Goal: Complete application form

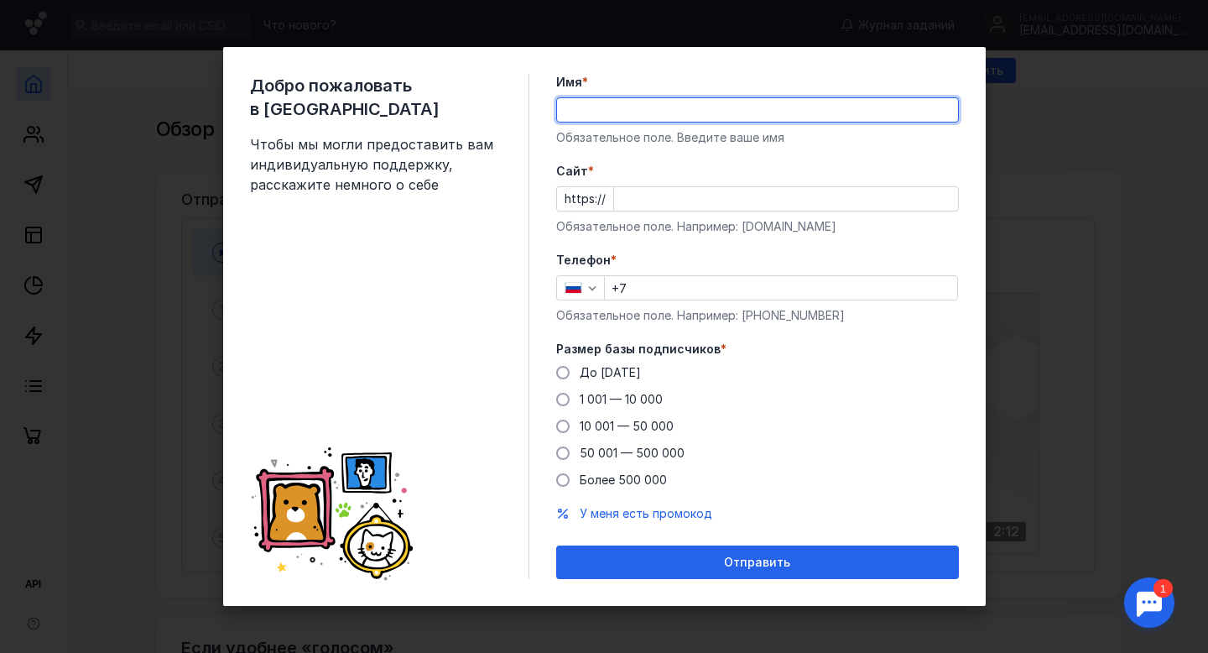
click at [613, 116] on input "Имя *" at bounding box center [757, 109] width 401 height 23
type input "[PERSON_NAME]"
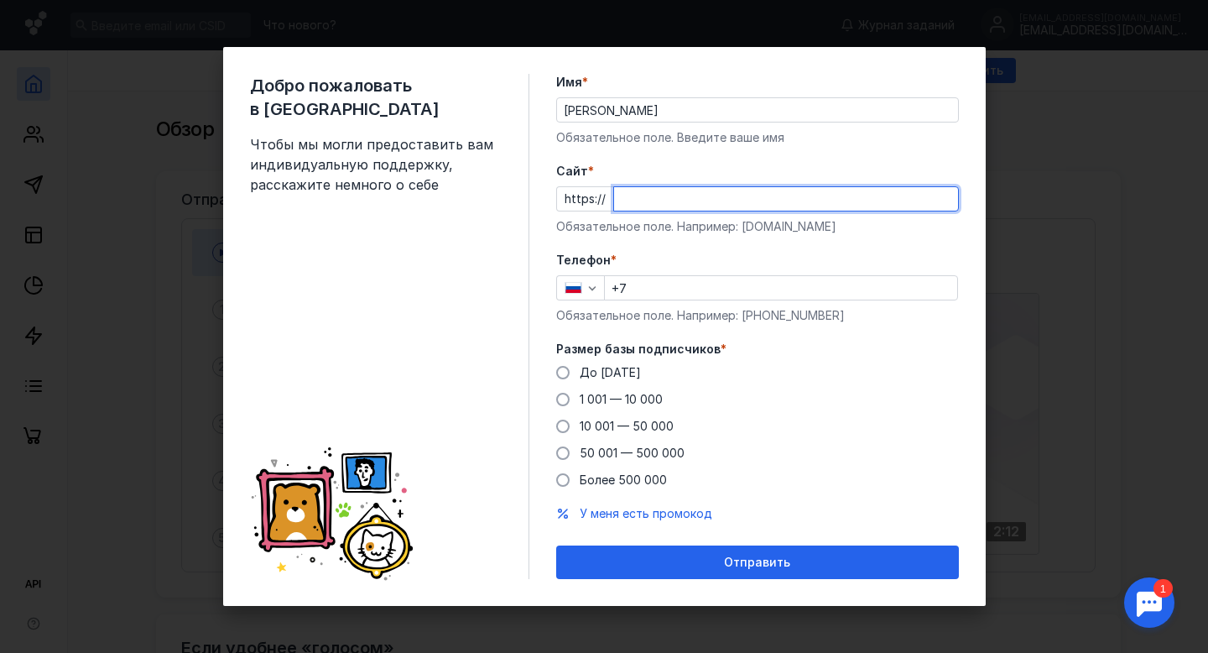
click at [668, 202] on input "Cайт *" at bounding box center [786, 198] width 344 height 23
type input "ф"
type input "[DOMAIN_NAME]"
click at [654, 290] on input "+7" at bounding box center [781, 287] width 352 height 23
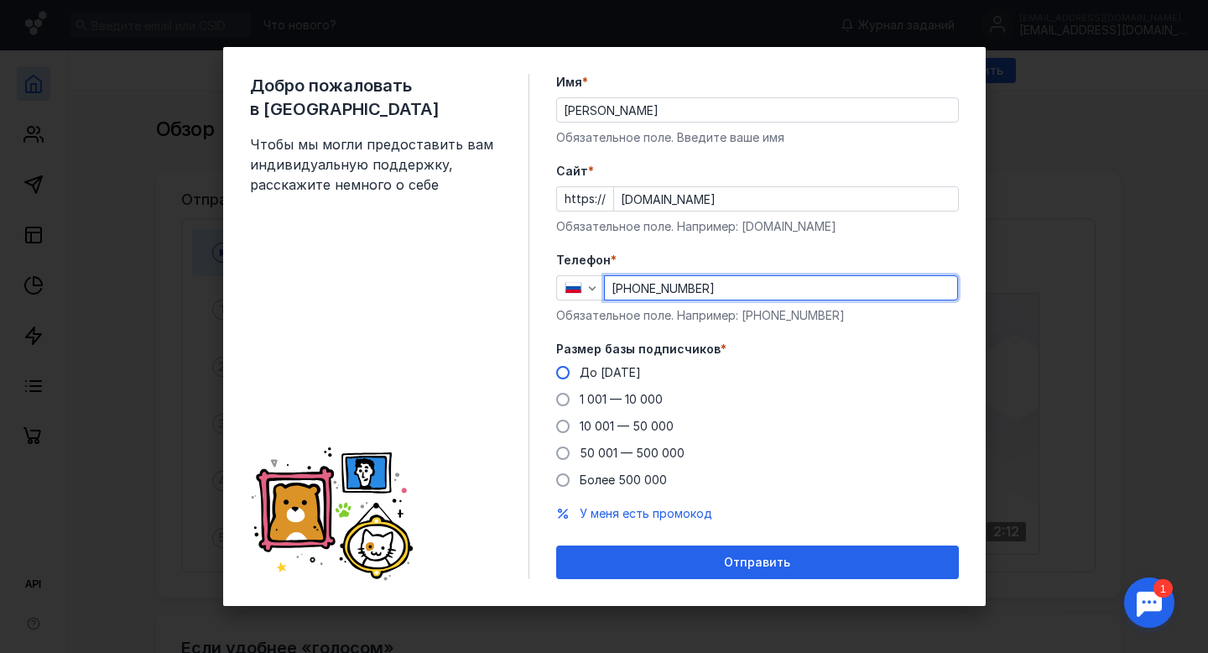
type input "[PHONE_NUMBER]"
click at [563, 373] on span at bounding box center [562, 372] width 13 height 13
click at [0, 0] on input "До [DATE]" at bounding box center [0, 0] width 0 height 0
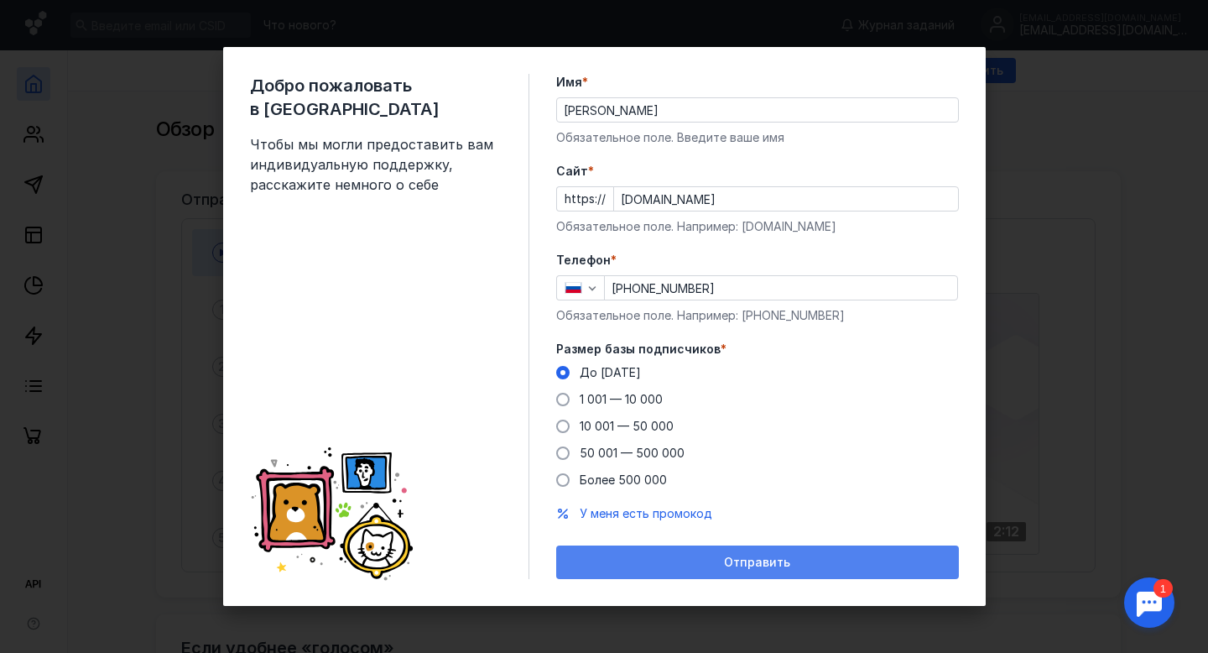
click at [750, 564] on span "Отправить" at bounding box center [757, 562] width 66 height 14
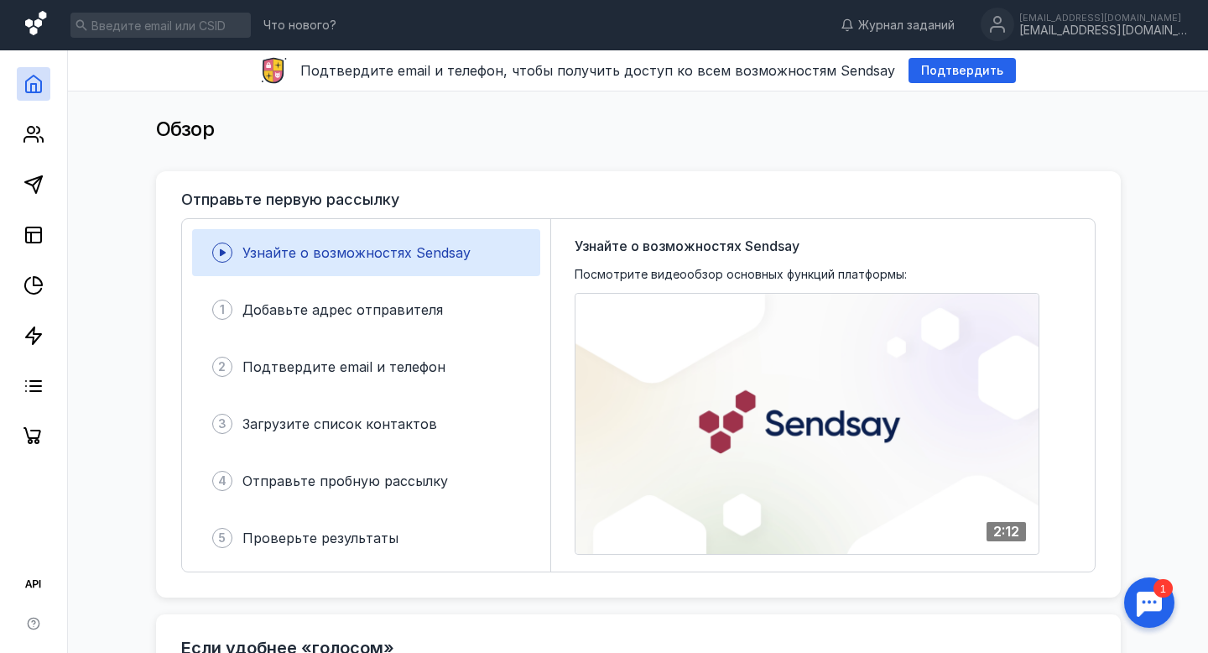
click at [27, 29] on icon at bounding box center [37, 25] width 24 height 29
